Goal: Task Accomplishment & Management: Manage account settings

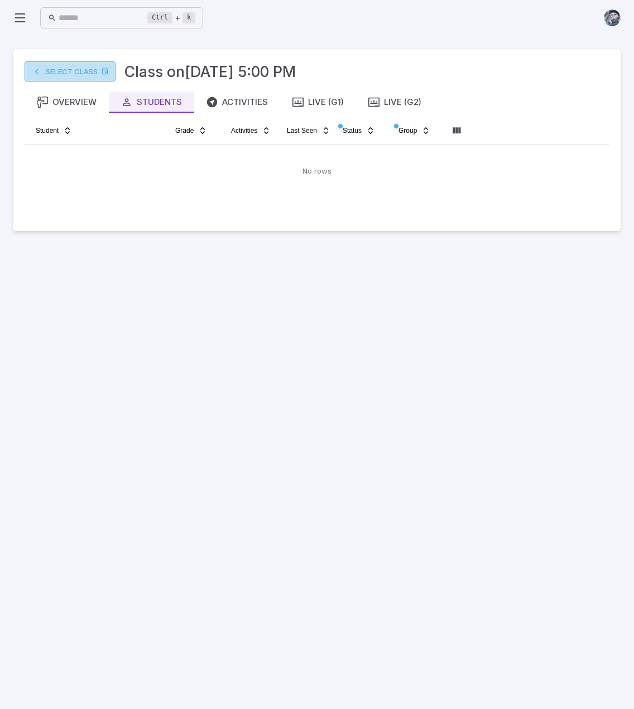
click at [72, 71] on link "Select Class" at bounding box center [70, 71] width 91 height 20
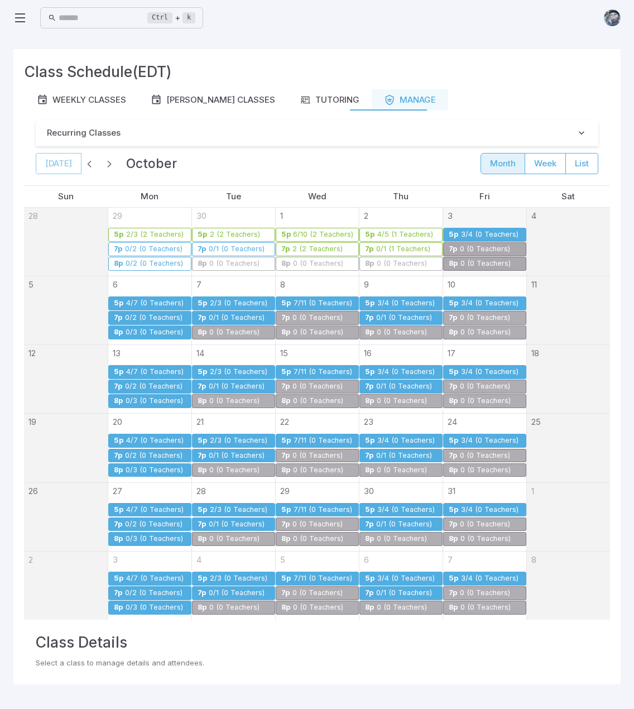
click at [475, 233] on div "3/4 (0 Teachers)" at bounding box center [489, 234] width 59 height 8
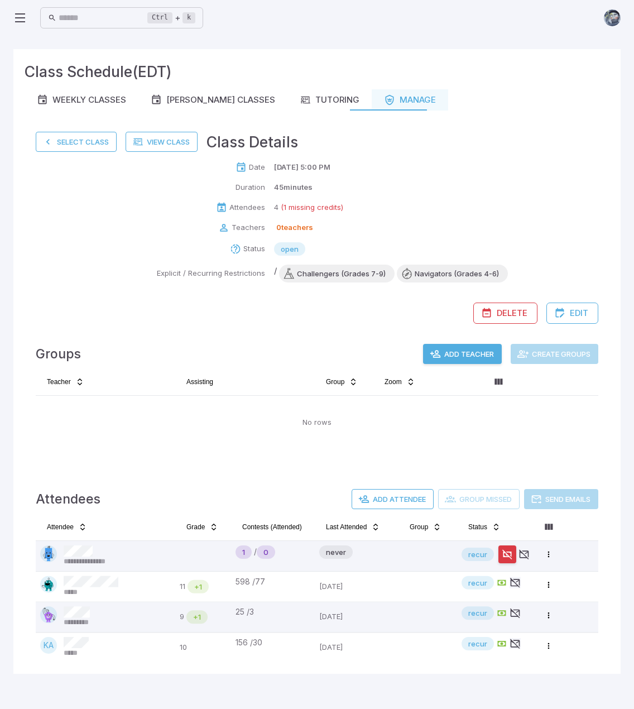
click at [269, 463] on div "Groups Add Teacher Create Groups Teacher Assisting Group Zoom No rows" at bounding box center [317, 400] width 585 height 145
click at [90, 145] on button "Select Class" at bounding box center [76, 142] width 81 height 20
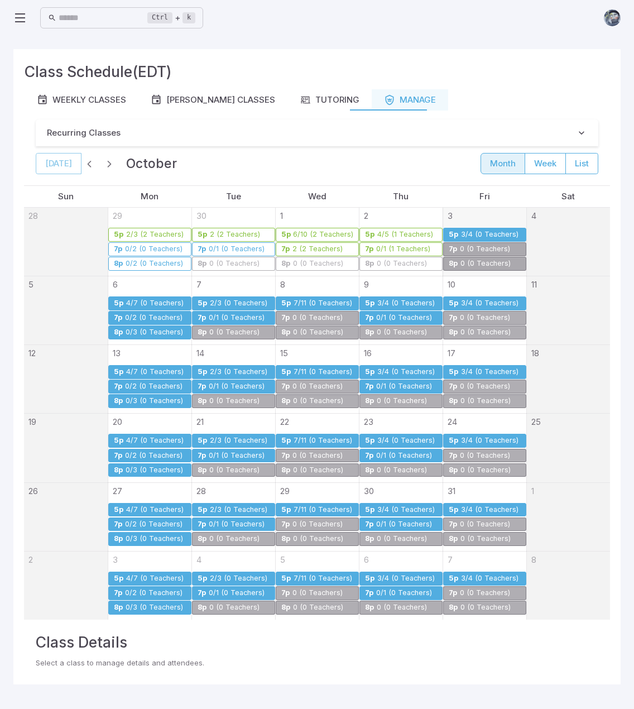
click at [143, 315] on div "0/2 (0 Teachers)" at bounding box center [153, 318] width 59 height 8
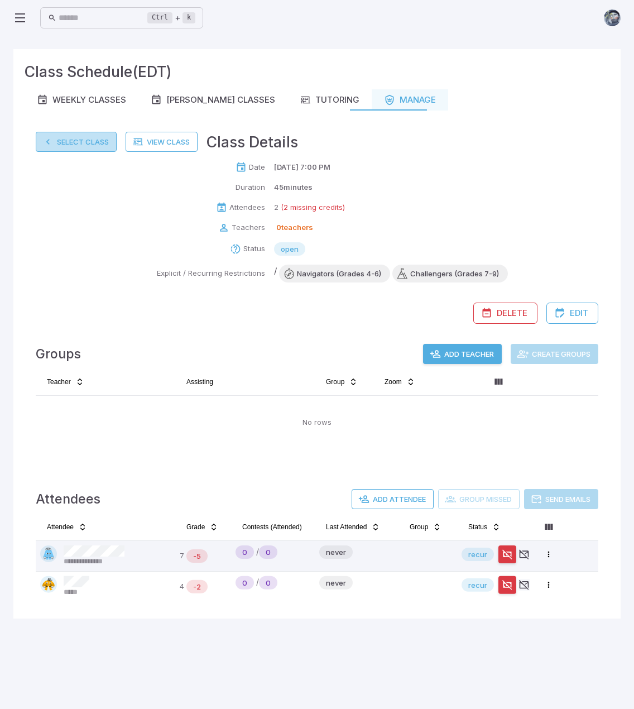
click at [81, 139] on button "Select Class" at bounding box center [76, 142] width 81 height 20
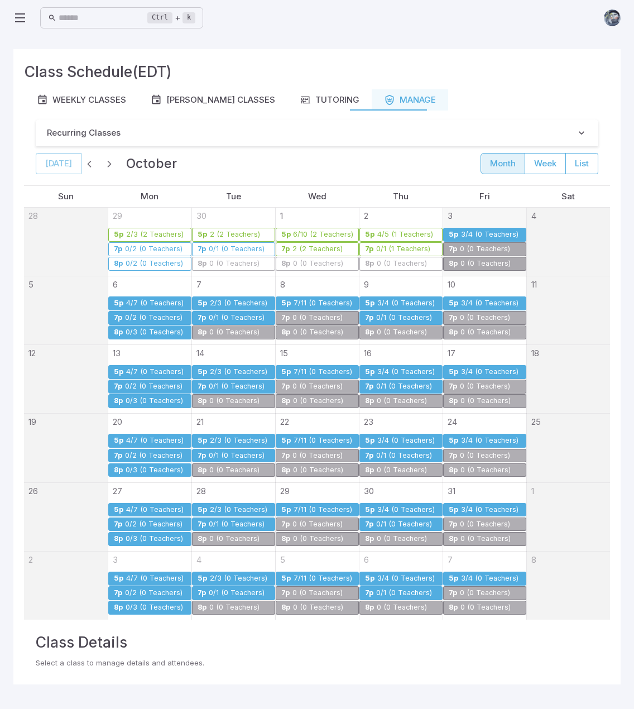
click at [159, 328] on div "0/3 (0 Teachers)" at bounding box center [154, 332] width 59 height 8
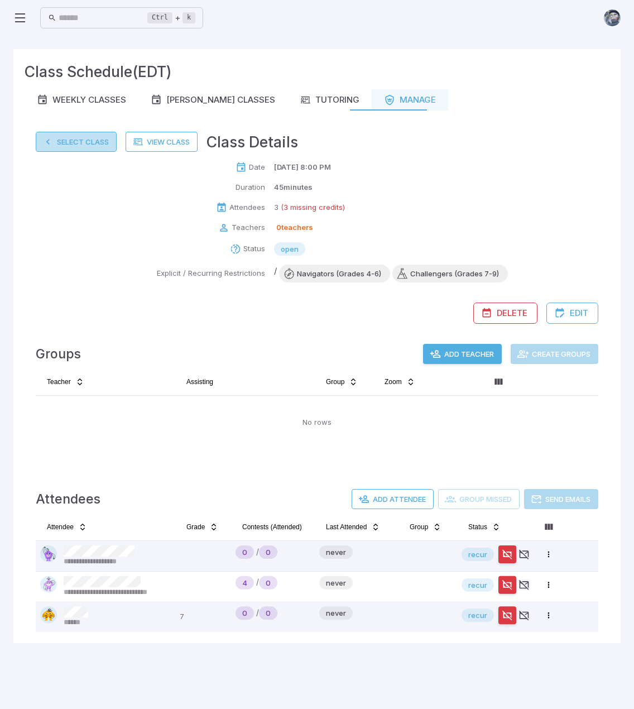
click at [66, 139] on button "Select Class" at bounding box center [76, 142] width 81 height 20
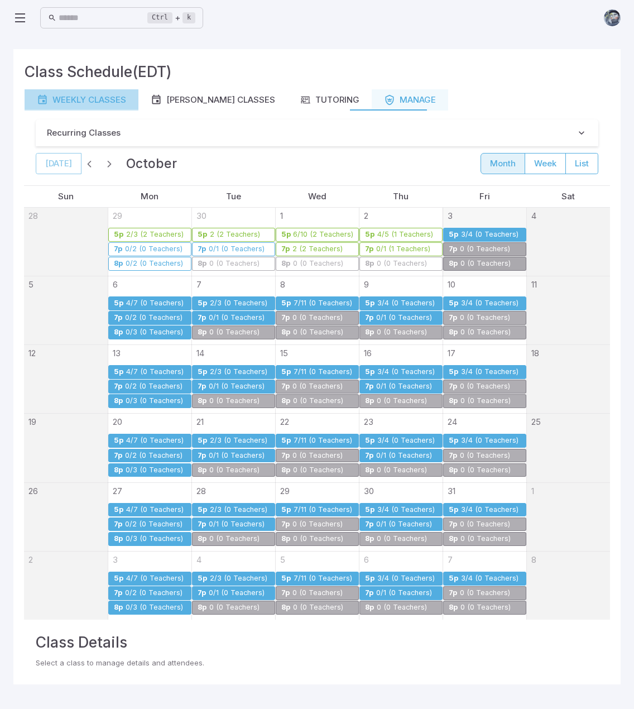
click at [92, 95] on div "Weekly Classes" at bounding box center [81, 100] width 89 height 12
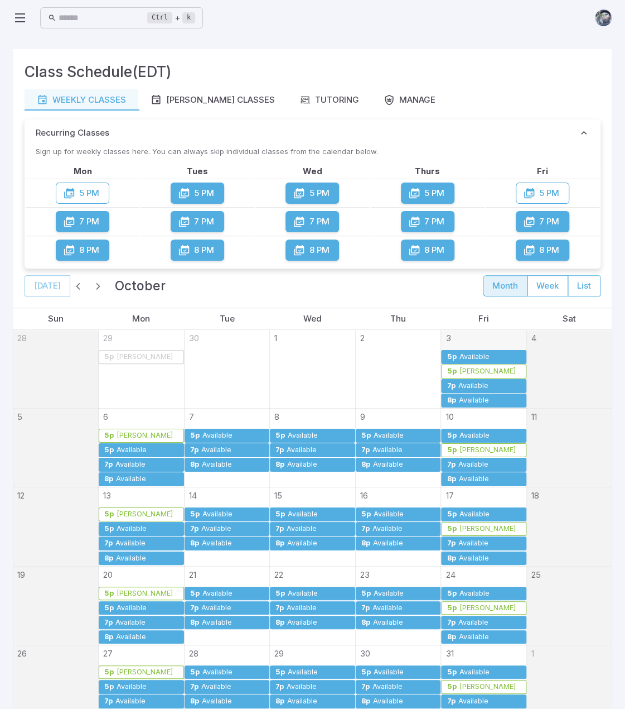
click at [493, 368] on div "[PERSON_NAME]" at bounding box center [487, 371] width 57 height 8
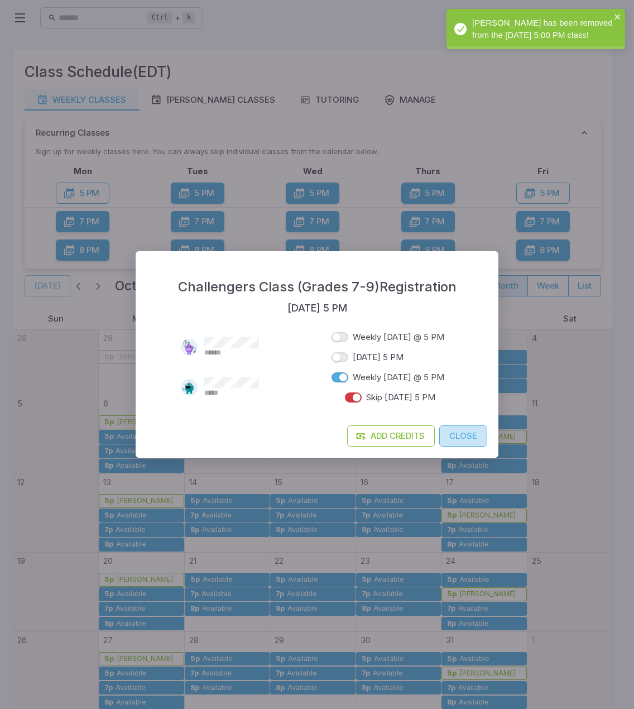
click at [476, 436] on button "Close" at bounding box center [463, 435] width 48 height 21
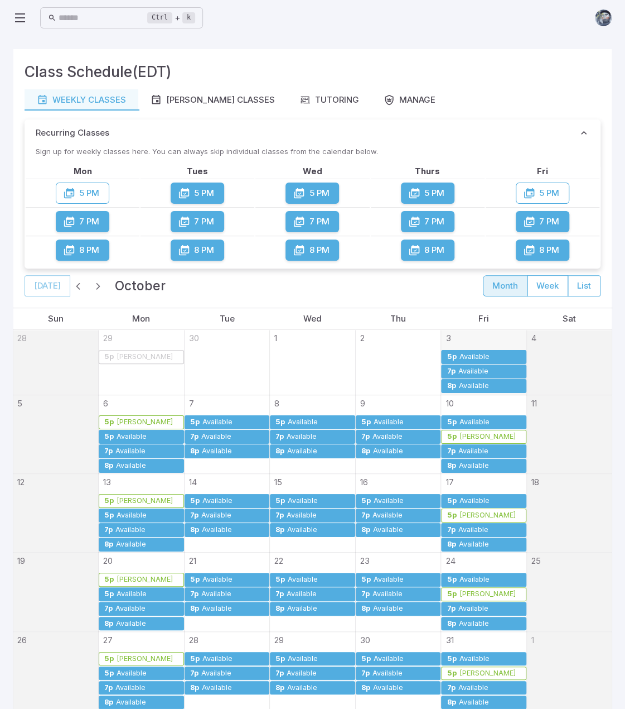
click at [131, 435] on div "Available" at bounding box center [131, 436] width 31 height 8
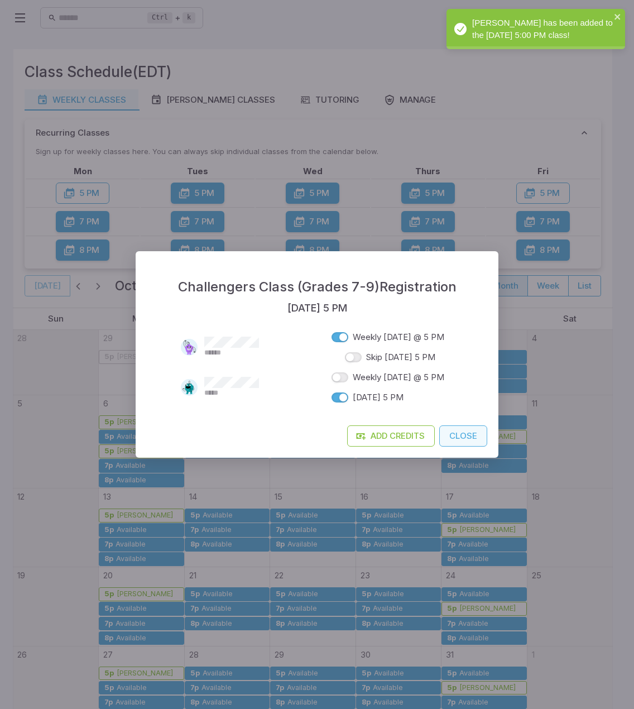
click at [473, 430] on button "Close" at bounding box center [463, 435] width 48 height 21
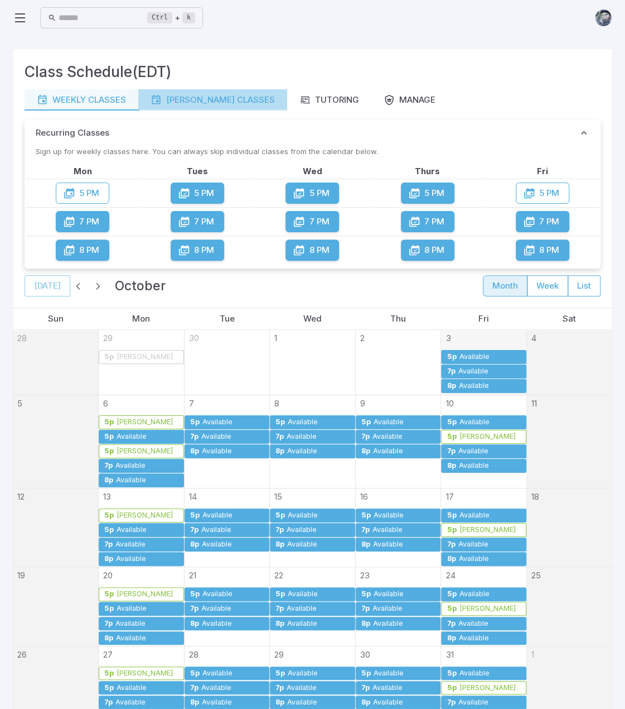
click at [223, 97] on div "[PERSON_NAME] Classes" at bounding box center [213, 100] width 124 height 12
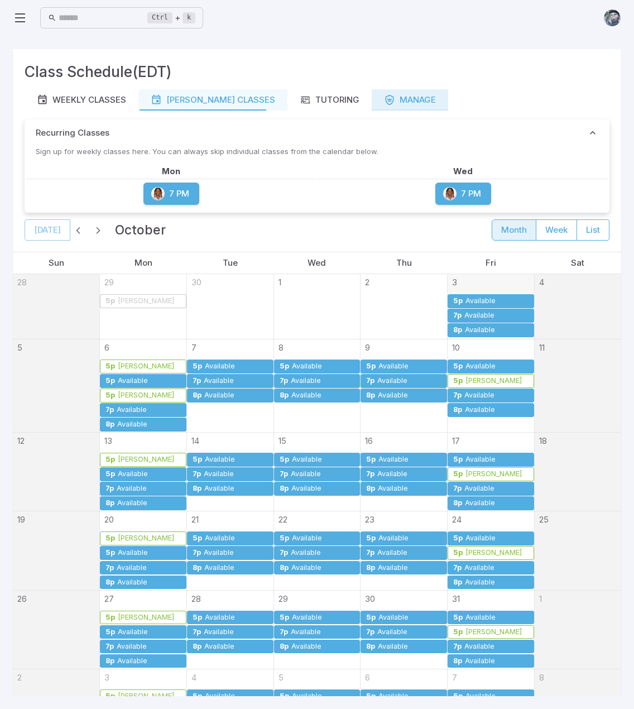
click at [384, 95] on icon "button" at bounding box center [389, 99] width 11 height 11
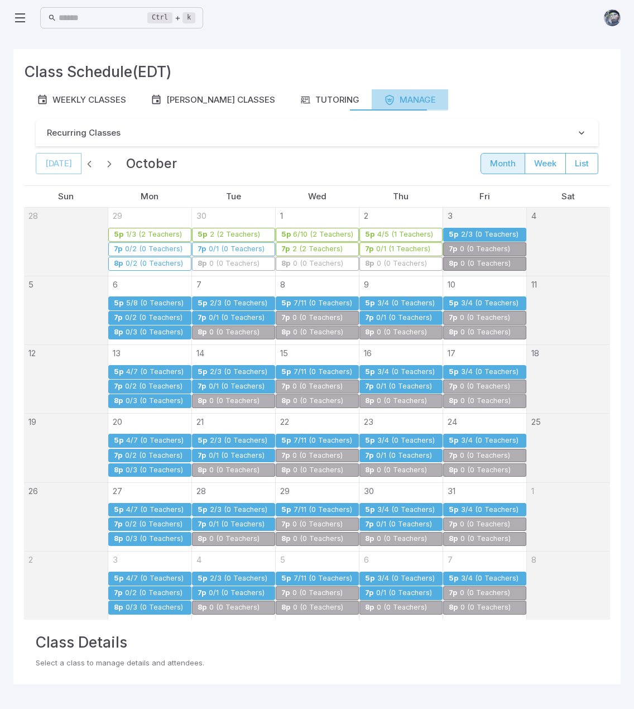
click at [384, 95] on icon "button" at bounding box center [389, 99] width 11 height 11
